Goal: Information Seeking & Learning: Learn about a topic

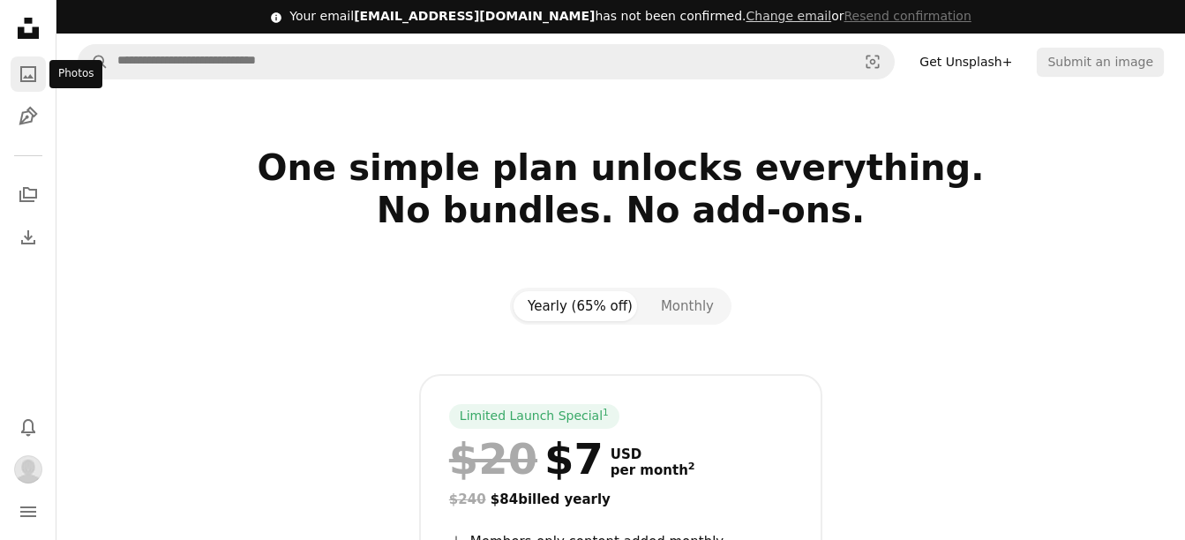
click at [25, 79] on icon "A photo" at bounding box center [28, 74] width 21 height 21
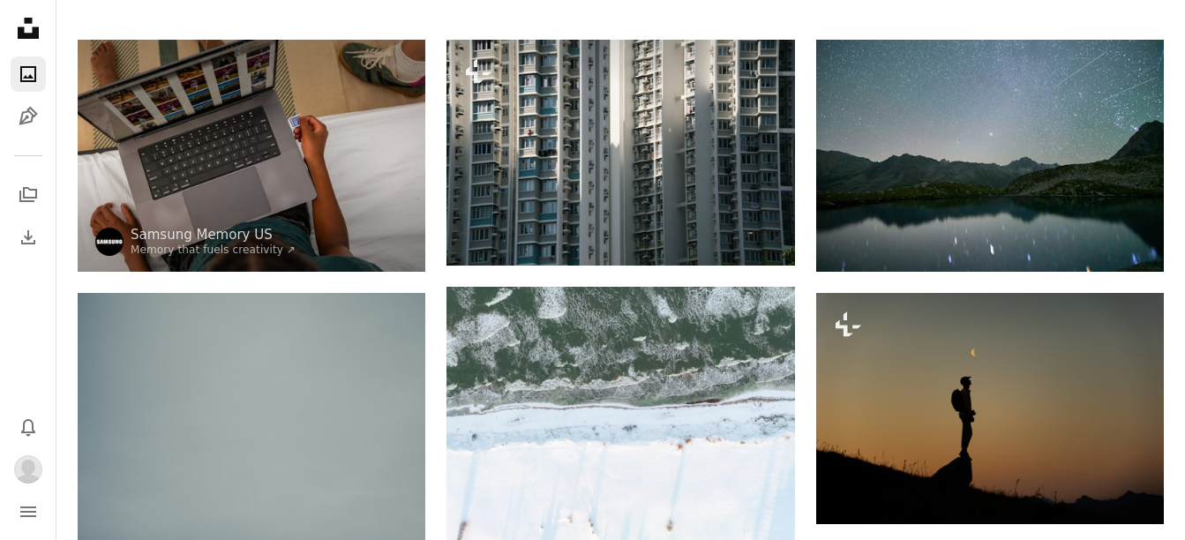
scroll to position [464, 0]
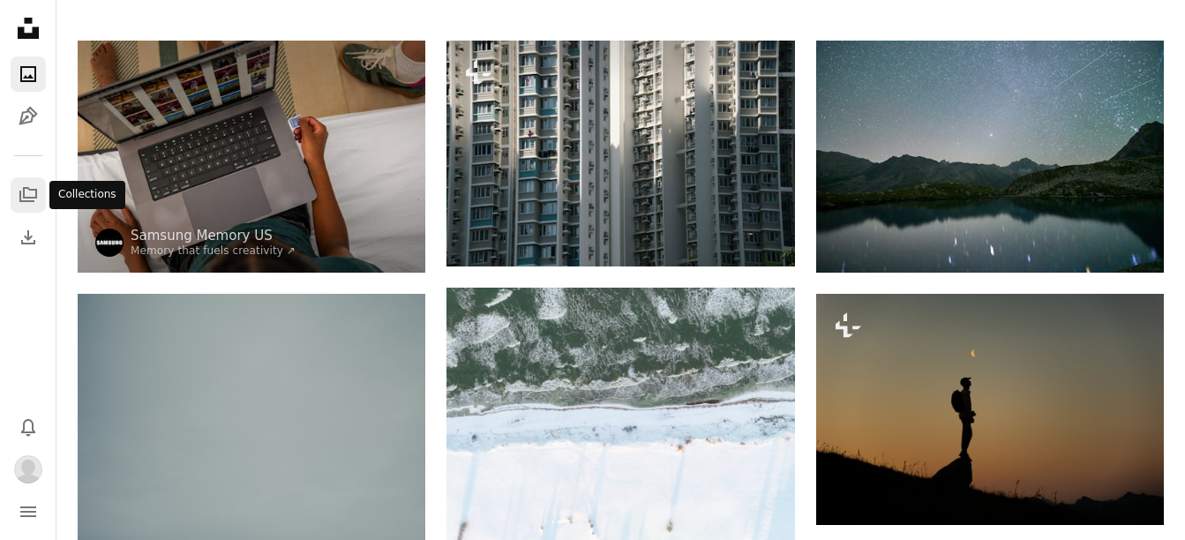
click at [28, 197] on icon "Collections" at bounding box center [28, 194] width 18 height 15
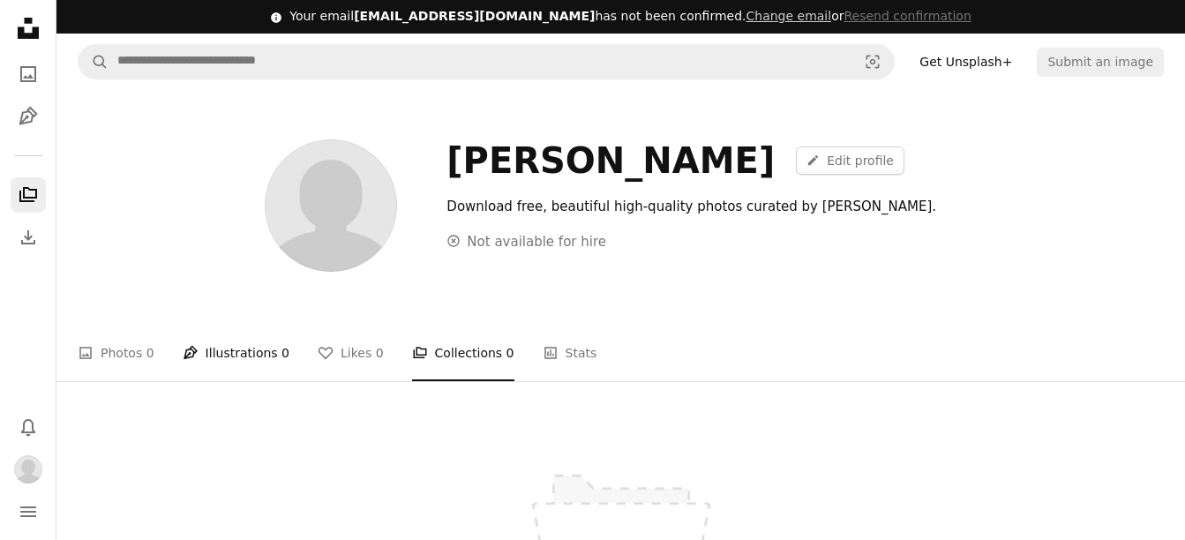
click at [190, 346] on icon "Pen Tool" at bounding box center [191, 353] width 16 height 16
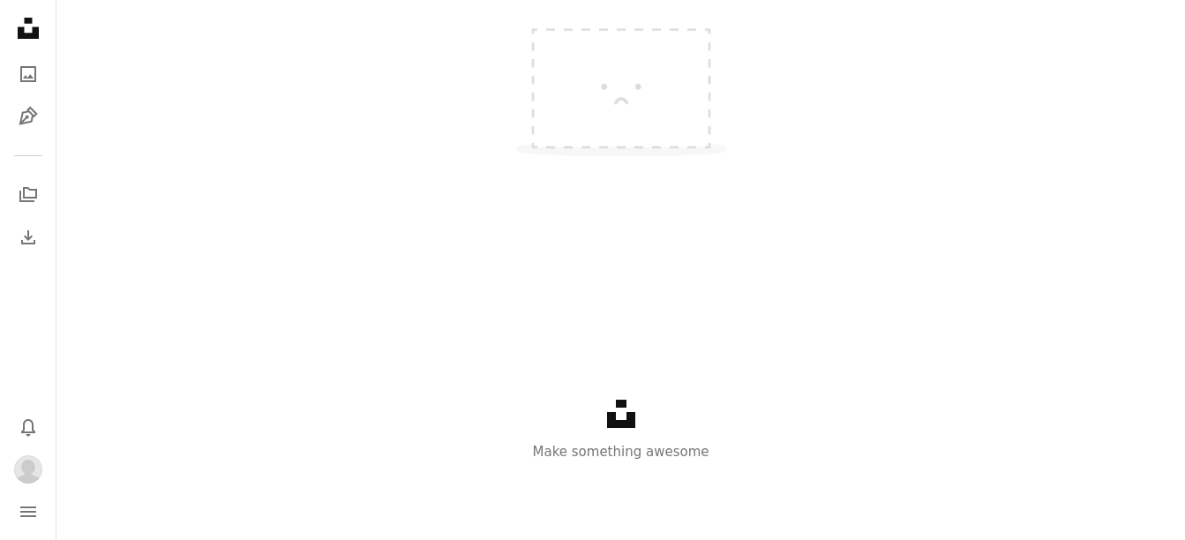
scroll to position [452, 0]
click at [30, 513] on icon "Menu" at bounding box center [28, 511] width 16 height 11
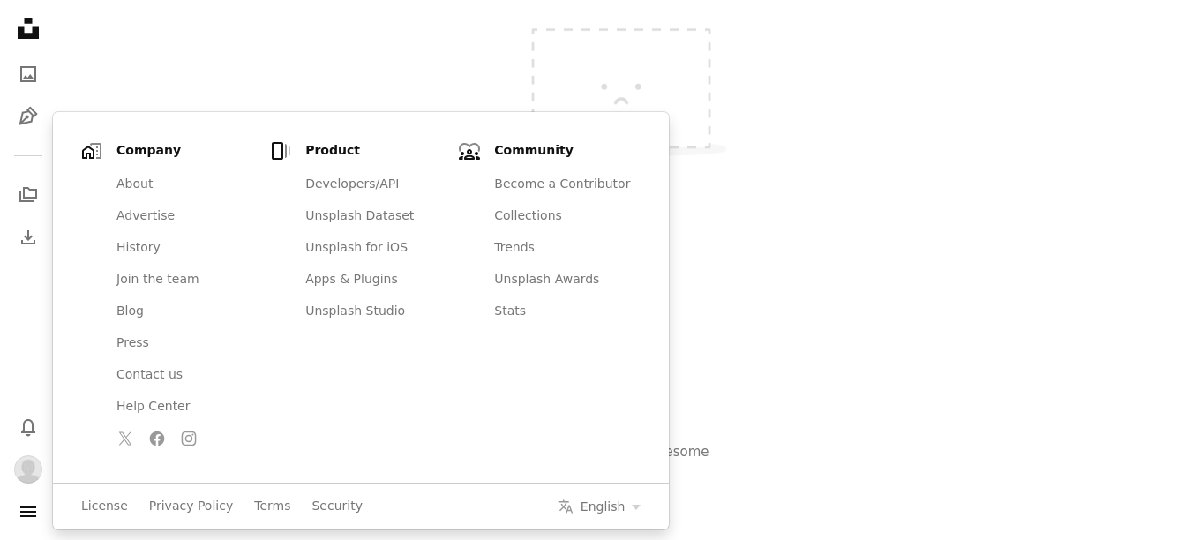
click at [11, 332] on nav "Unsplash logo Unsplash Home A photo Pen Tool A stack of folders Download Bell n…" at bounding box center [28, 270] width 56 height 540
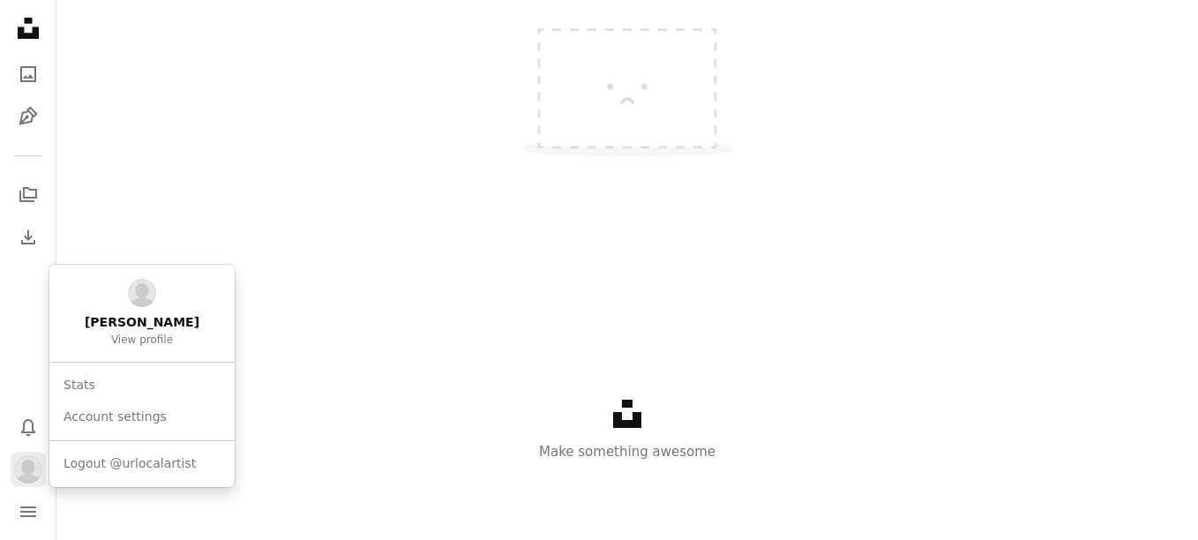
click at [25, 467] on img "Profile" at bounding box center [28, 469] width 28 height 28
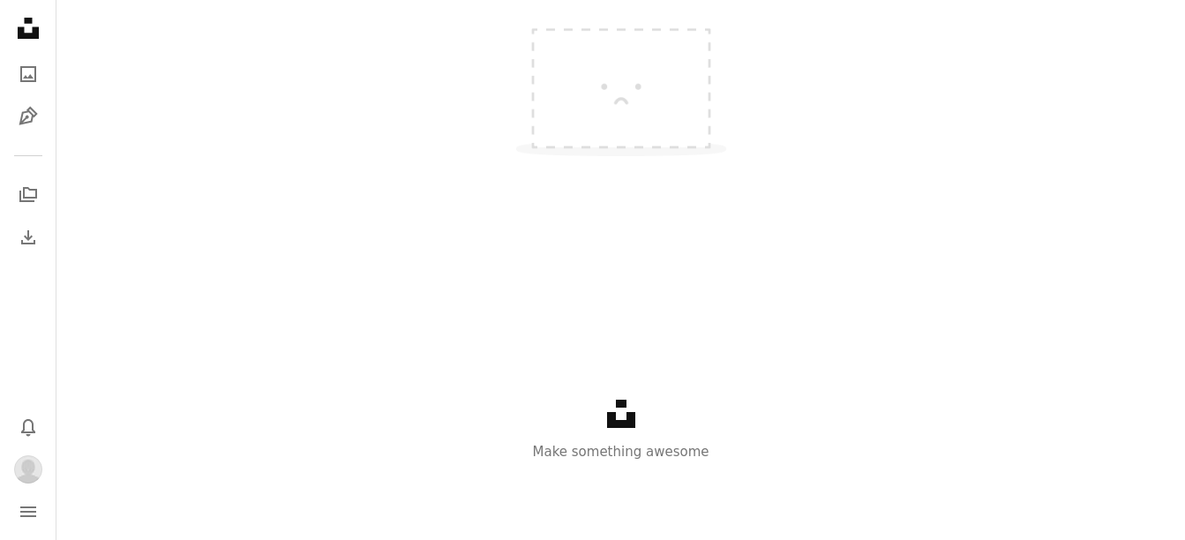
click at [618, 417] on icon "Unsplash logo" at bounding box center [621, 414] width 28 height 28
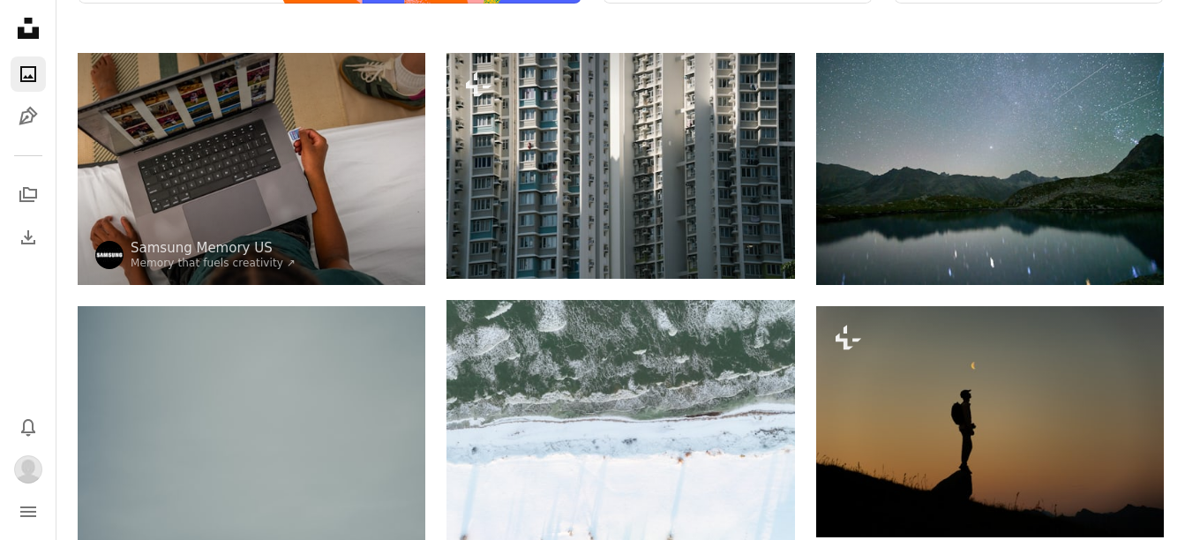
type input "**********"
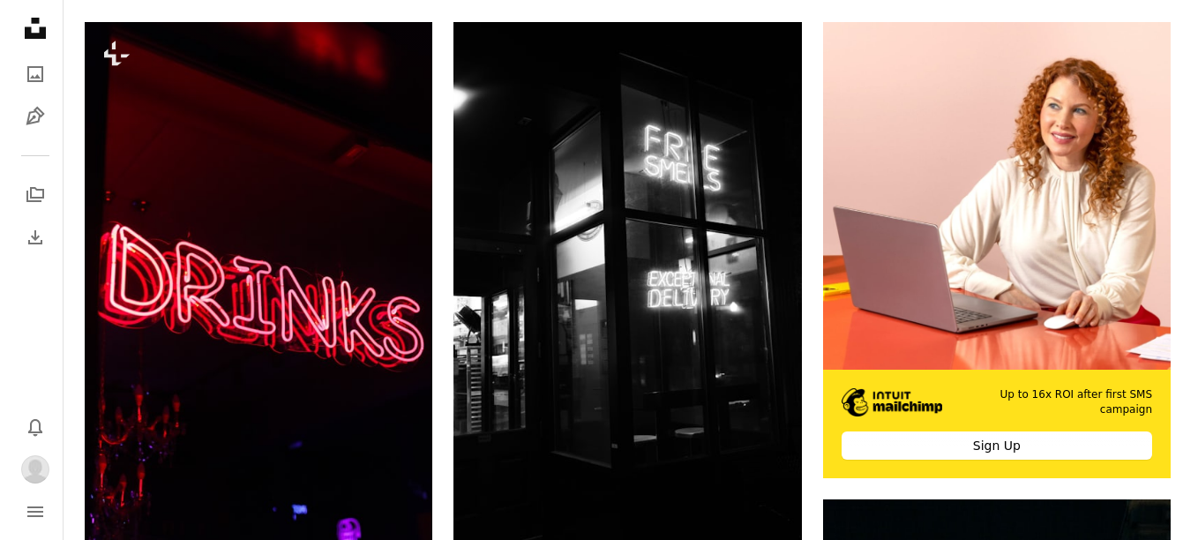
scroll to position [1244, 0]
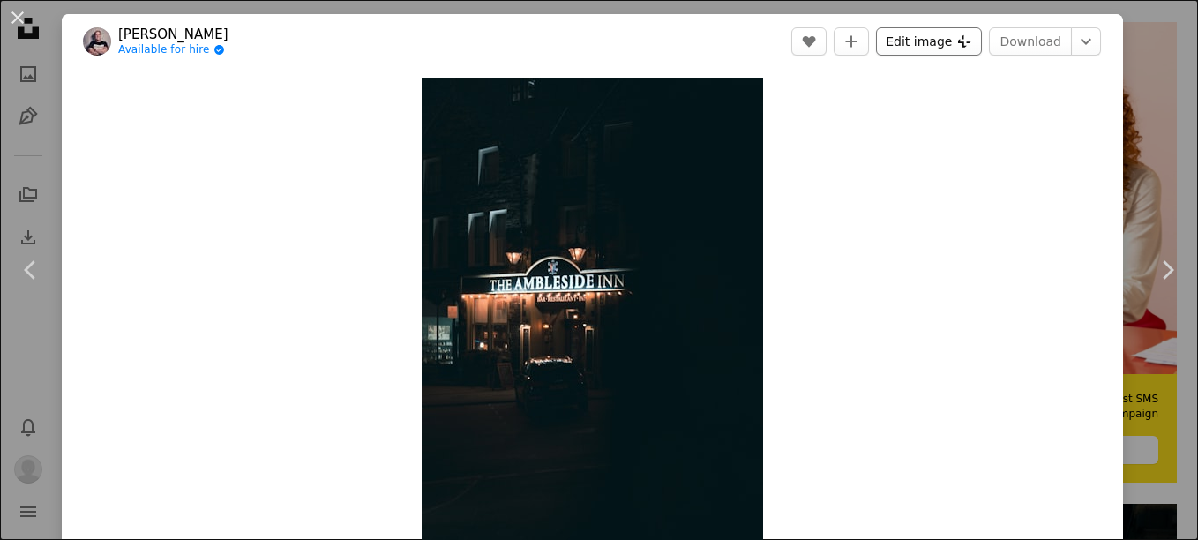
click at [927, 53] on button "Edit image Plus sign for Unsplash+" at bounding box center [929, 41] width 106 height 28
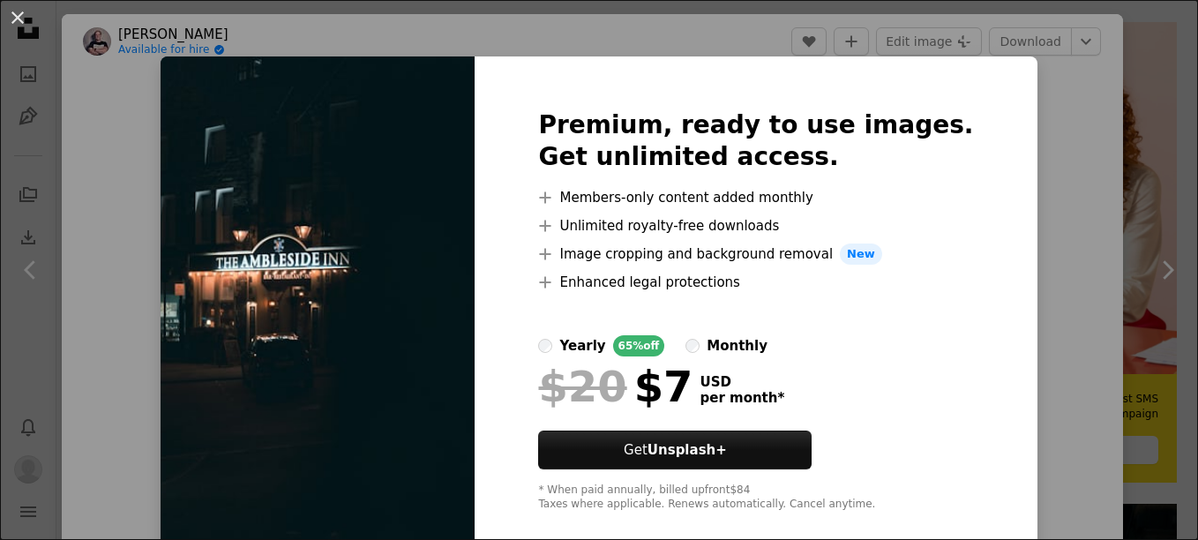
scroll to position [26, 0]
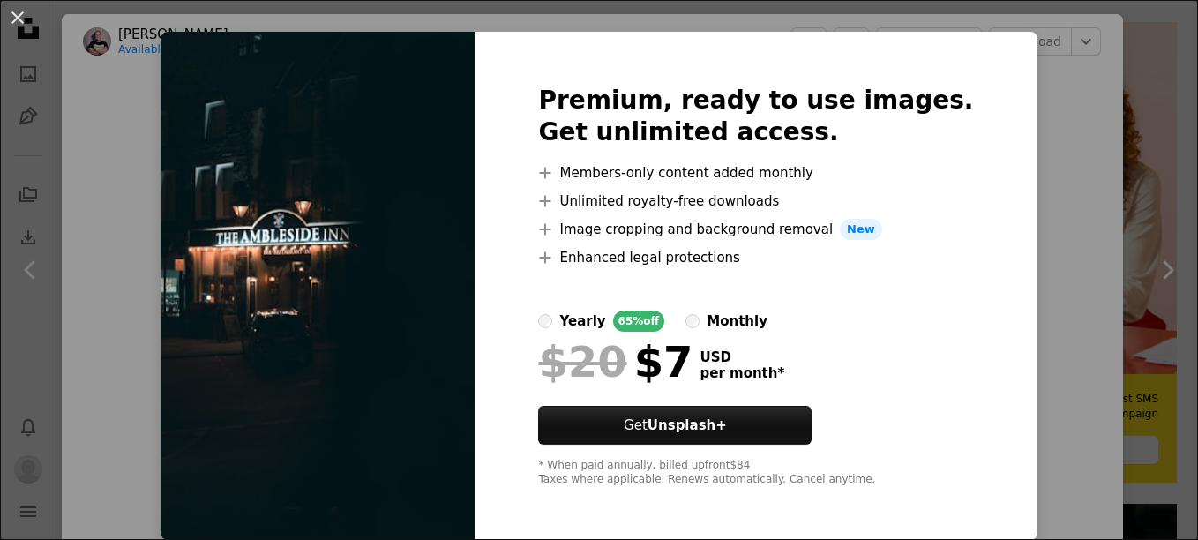
click at [1134, 211] on div "An X shape Premium, ready to use images. Get unlimited access. A plus sign Memb…" at bounding box center [599, 270] width 1198 height 540
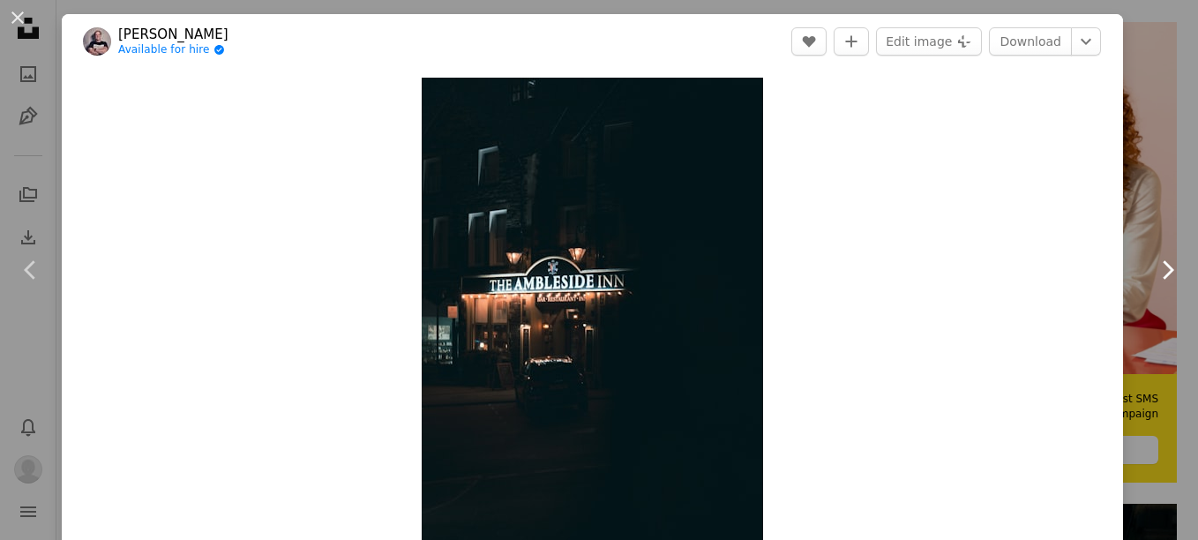
click at [1136, 211] on link "Chevron right" at bounding box center [1167, 269] width 62 height 169
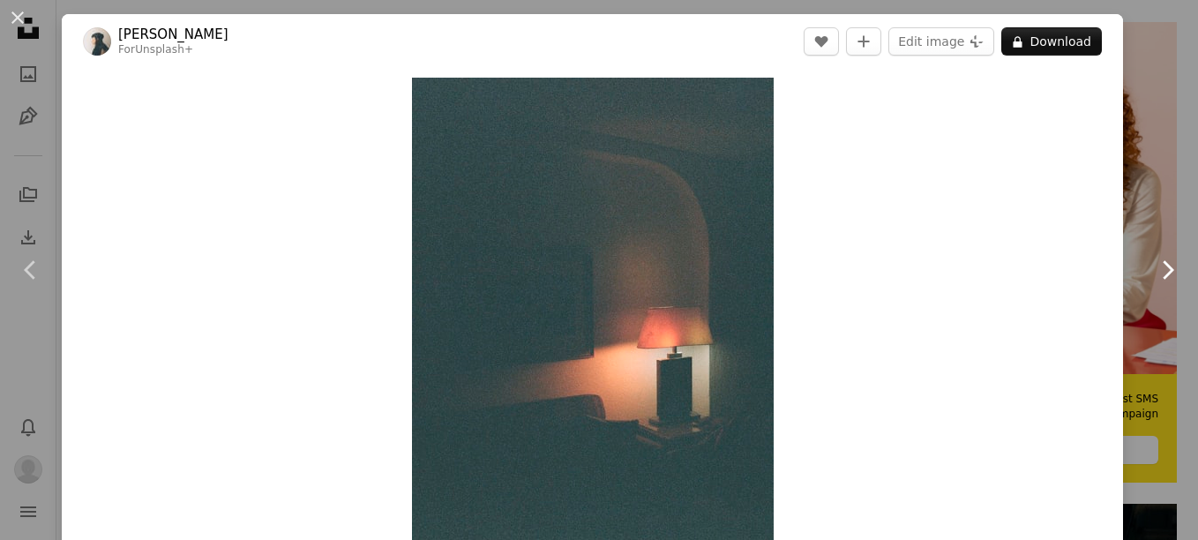
click at [1136, 216] on link "Chevron right" at bounding box center [1167, 269] width 62 height 169
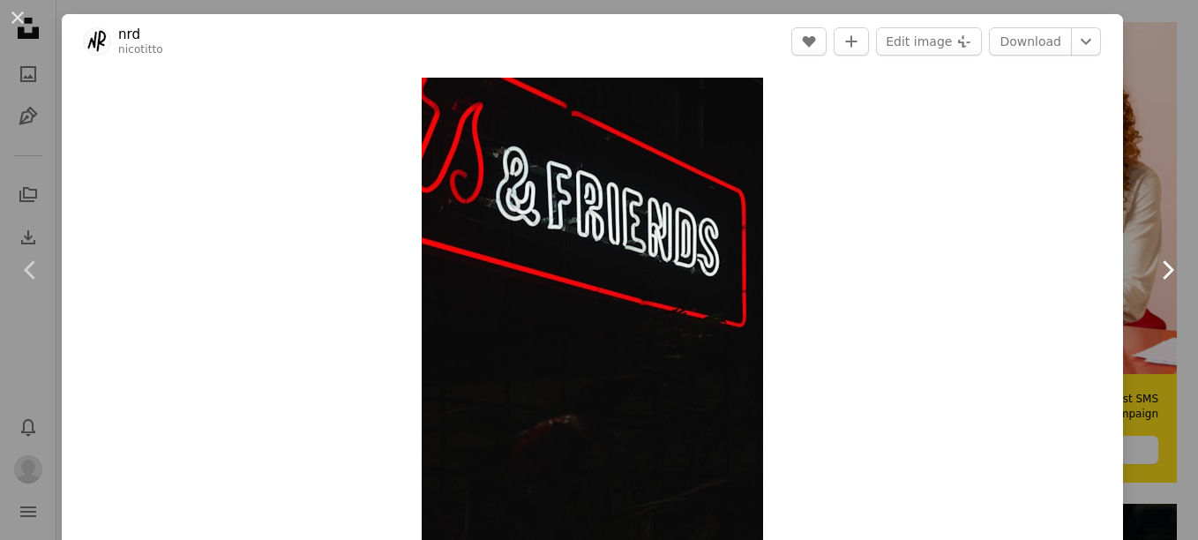
click at [1136, 216] on link "Chevron right" at bounding box center [1167, 269] width 62 height 169
